Goal: Find contact information: Find contact information

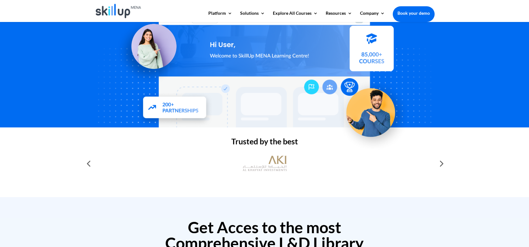
scroll to position [105, 0]
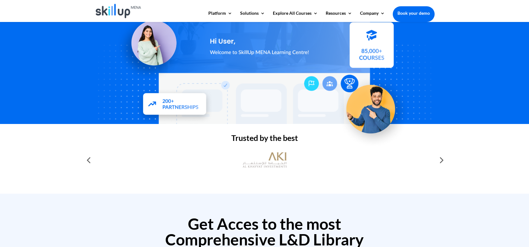
click at [439, 160] on div at bounding box center [440, 160] width 13 height 13
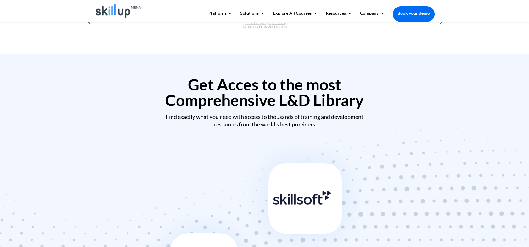
scroll to position [35, 0]
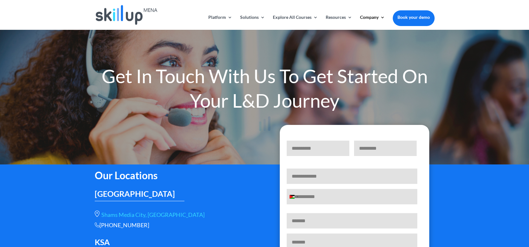
click at [308, 63] on div at bounding box center [264, 123] width 529 height 247
